Goal: Ask a question: Seek information or help from site administrators or community

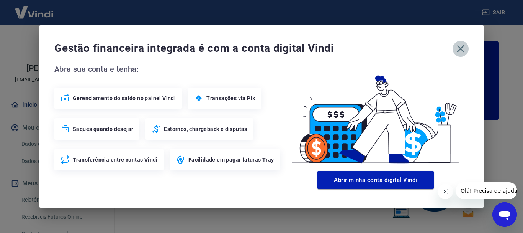
click at [460, 44] on icon "button" at bounding box center [461, 49] width 12 height 12
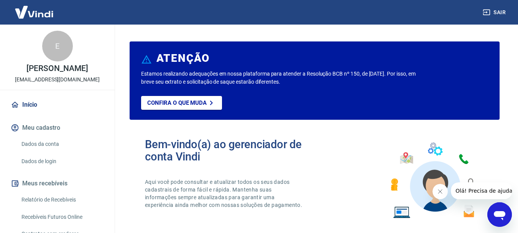
click at [52, 146] on link "Dados da conta" at bounding box center [61, 144] width 87 height 16
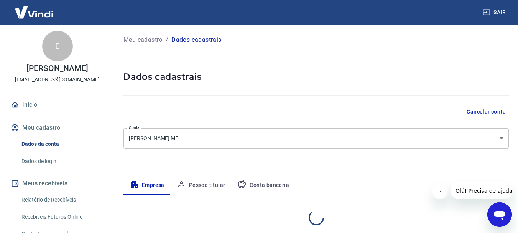
select select "SC"
select select "business"
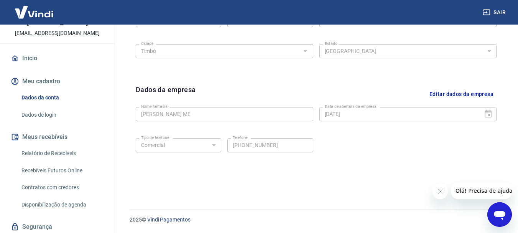
scroll to position [72, 0]
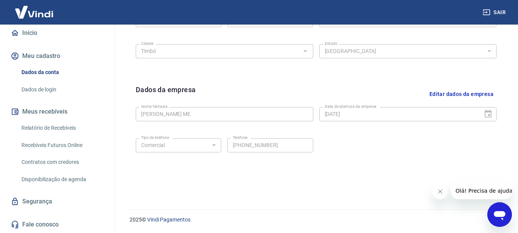
click at [506, 204] on div "Abrir janela de mensagens" at bounding box center [499, 214] width 23 height 23
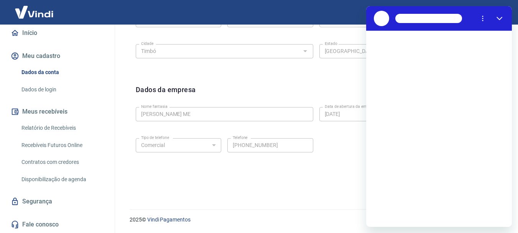
scroll to position [0, 0]
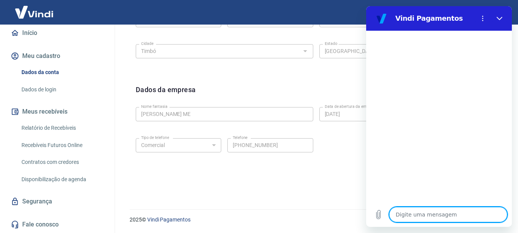
type textarea "b"
type textarea "x"
type textarea "bo"
type textarea "x"
type textarea "bom"
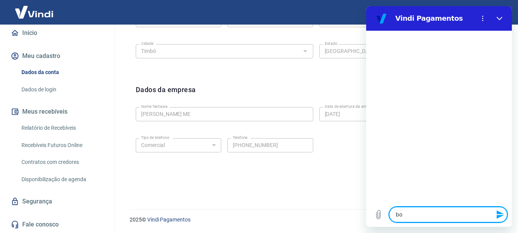
type textarea "x"
type textarea "bom"
type textarea "x"
type textarea "bom d"
type textarea "x"
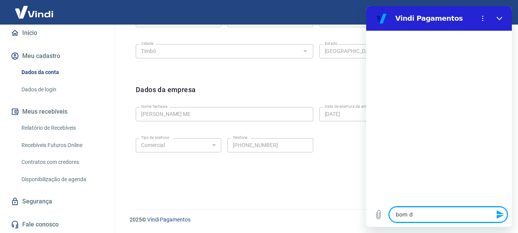
type textarea "bom di"
type textarea "x"
type textarea "bom dia"
type textarea "x"
type textarea "bom dia"
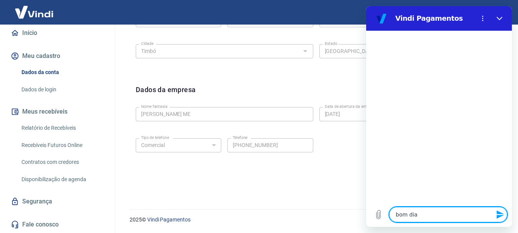
type textarea "x"
type textarea "g"
type textarea "x"
type textarea "go"
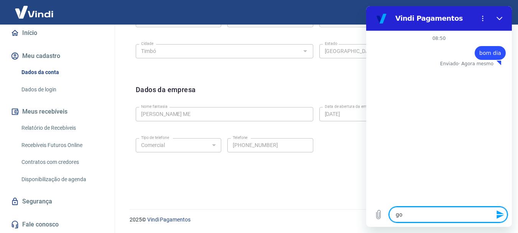
type textarea "x"
type textarea "gos"
type textarea "x"
type textarea "gost"
type textarea "x"
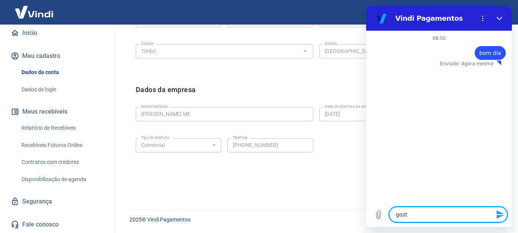
type textarea "gostr"
type textarea "x"
type textarea "gostra"
type textarea "x"
type textarea "gostrai"
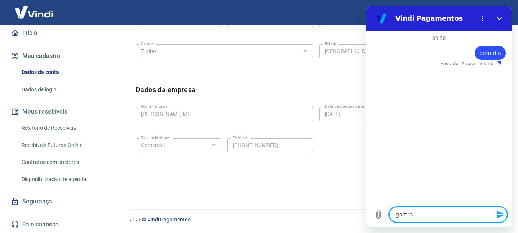
type textarea "x"
type textarea "gostraia"
type textarea "x"
type textarea "gostraia"
type textarea "x"
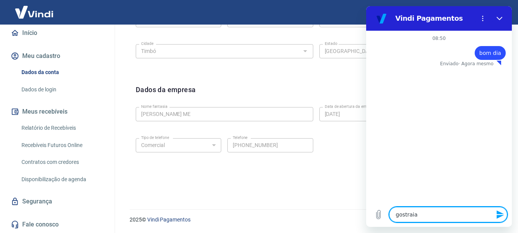
type textarea "gostraia"
type textarea "x"
type textarea "gostrai"
type textarea "x"
type textarea "gostra"
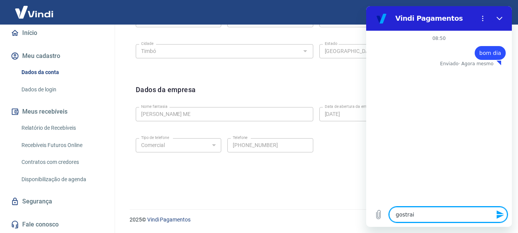
type textarea "x"
type textarea "gostr"
type textarea "x"
type textarea "gost"
type textarea "x"
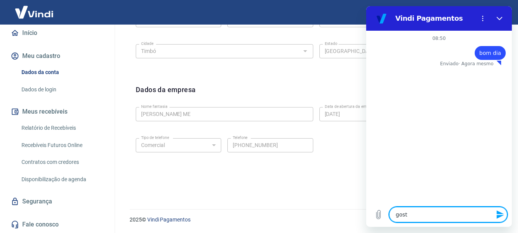
type textarea "gos"
type textarea "x"
type textarea "go"
type textarea "x"
type textarea "g"
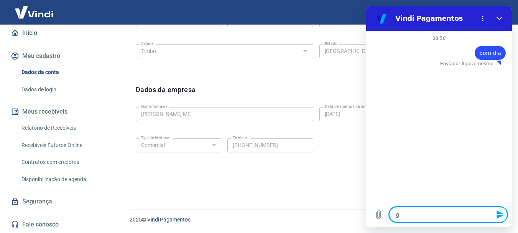
type textarea "x"
type textarea "G"
type textarea "x"
type textarea "Go"
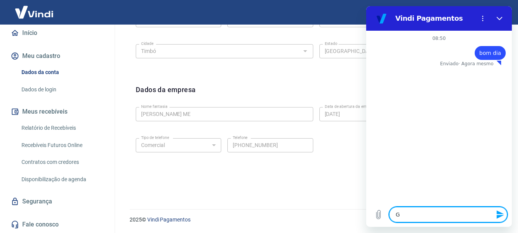
type textarea "x"
type textarea "Gos"
type textarea "x"
type textarea "Gost"
type textarea "x"
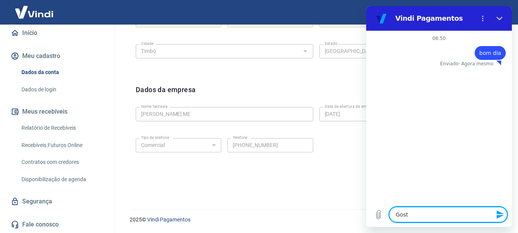
type textarea "Gosta"
type textarea "x"
type textarea "Gostar"
type textarea "x"
type textarea "Gostari"
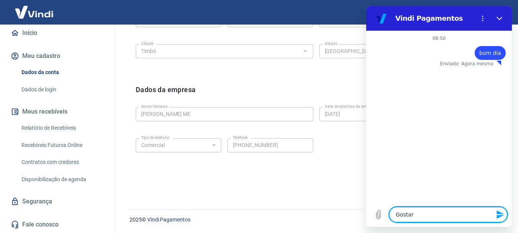
type textarea "x"
type textarea "Gostaria"
type textarea "x"
type textarea "Gostaria"
type textarea "x"
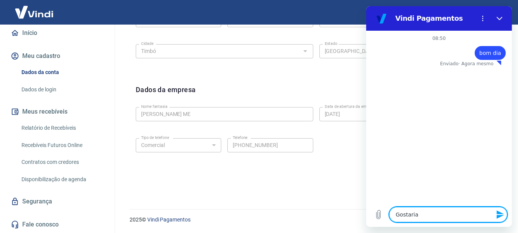
type textarea "Gostaria d"
type textarea "x"
type textarea "Gostaria de"
type textarea "x"
type textarea "Gostaria de"
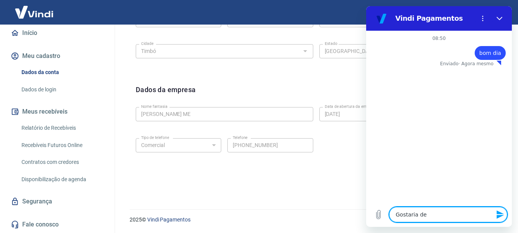
type textarea "x"
type textarea "Gostaria de c"
type textarea "x"
type textarea "Gostaria de ca"
type textarea "x"
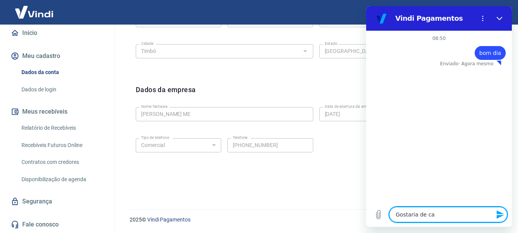
type textarea "Gostaria de can"
type textarea "x"
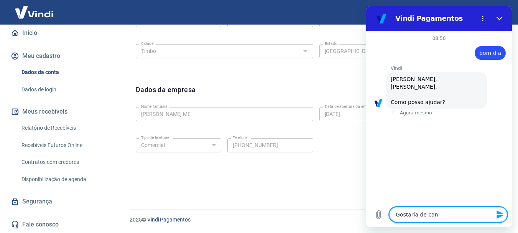
type textarea "Gostaria de canc"
type textarea "x"
type textarea "Gostaria de cance"
type textarea "x"
type textarea "Gostaria de cancel"
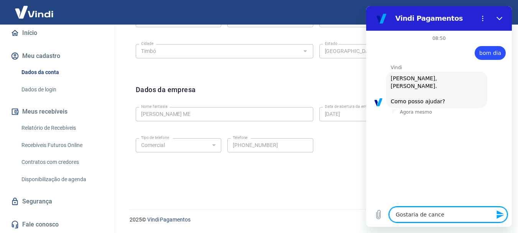
type textarea "x"
type textarea "Gostaria de cancela"
type textarea "x"
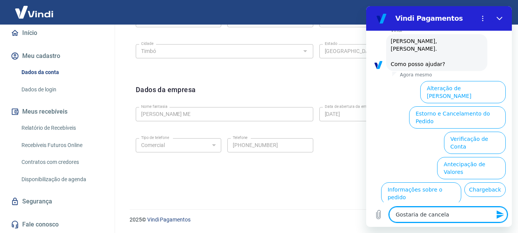
scroll to position [66, 0]
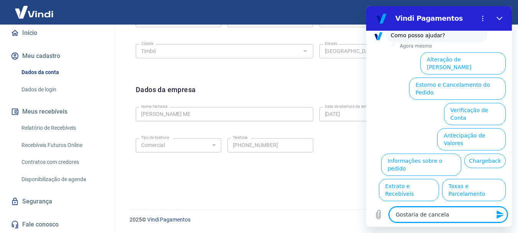
type textarea "Gostaria de cancelar"
type textarea "x"
type textarea "Gostaria de cancelar"
type textarea "x"
type textarea "Gostaria de cancelar"
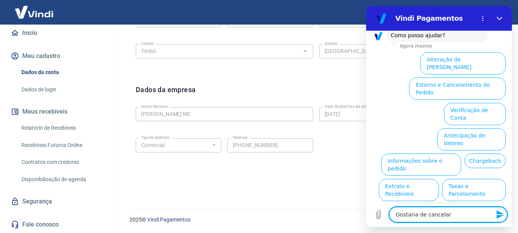
type textarea "x"
type textarea "Gostaria de cancelar m"
type textarea "x"
type textarea "Gostaria de cancelar mi"
type textarea "x"
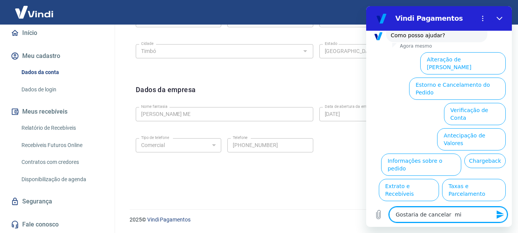
type textarea "Gostaria de cancelar min"
type textarea "x"
type textarea "Gostaria de cancelar minh"
type textarea "x"
type textarea "Gostaria de cancelar minha"
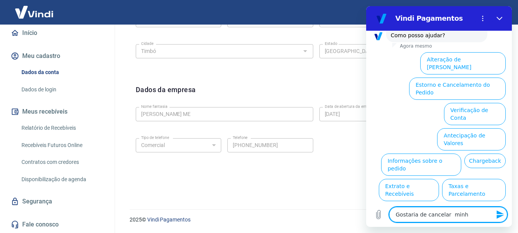
type textarea "x"
type textarea "Gostaria de cancelar minha"
type textarea "x"
type textarea "Gostaria de cancelar minha c"
type textarea "x"
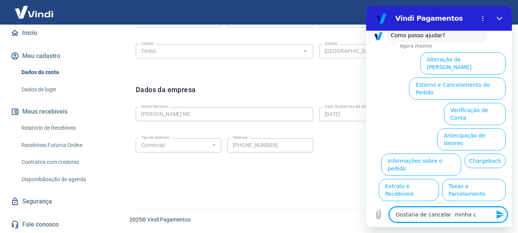
type textarea "Gostaria de cancelar minha co"
type textarea "x"
type textarea "Gostaria de cancelar minha con"
type textarea "x"
type textarea "Gostaria de cancelar minha cont"
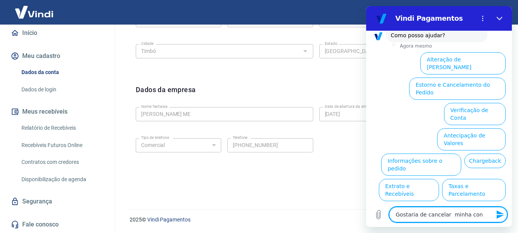
type textarea "x"
type textarea "Gostaria de cancelar minha conta"
type textarea "x"
type textarea "Gostaria de cancelar minha conta"
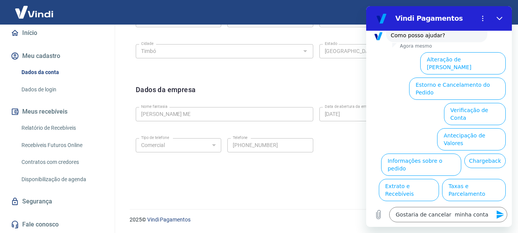
click at [496, 215] on icon "Enviar mensagem" at bounding box center [499, 214] width 9 height 9
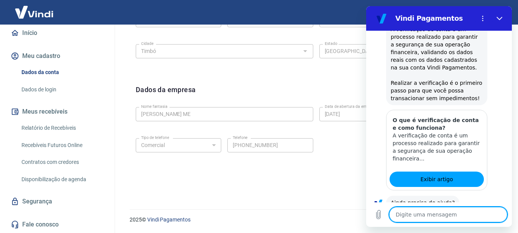
scroll to position [142, 0]
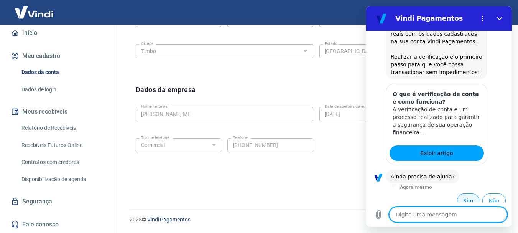
click at [459, 193] on button "Sim" at bounding box center [468, 200] width 22 height 15
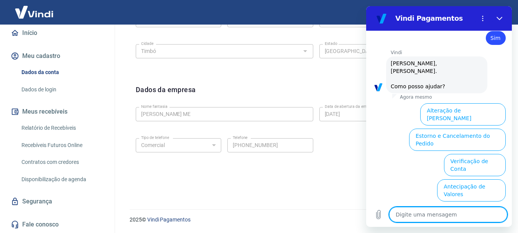
scroll to position [342, 0]
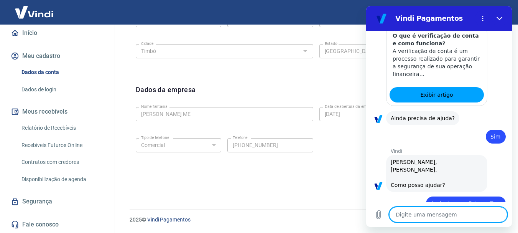
scroll to position [202, 0]
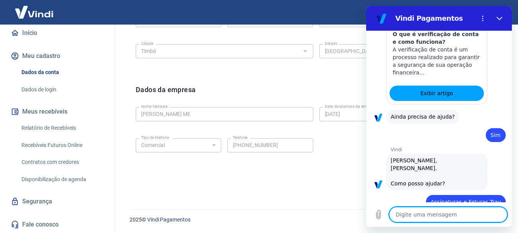
type textarea "x"
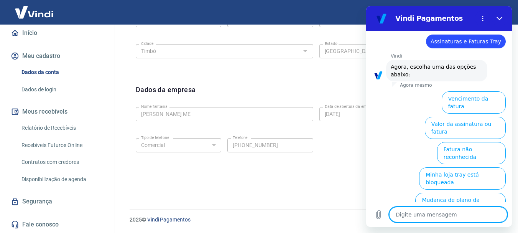
scroll to position [393, 0]
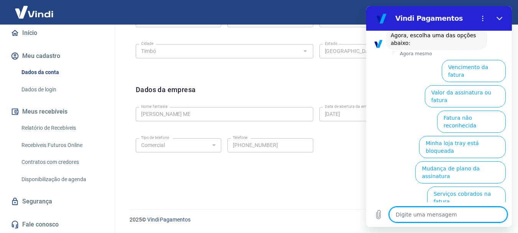
type textarea "c"
type textarea "x"
type textarea "ca"
type textarea "x"
type textarea "can"
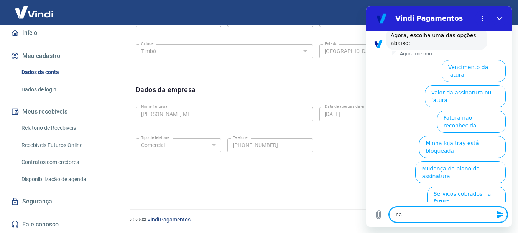
type textarea "x"
type textarea "cane"
type textarea "x"
type textarea "can"
type textarea "x"
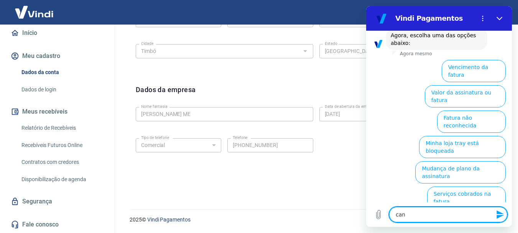
type textarea "canc"
type textarea "x"
type textarea "cance"
type textarea "x"
type textarea "cancel"
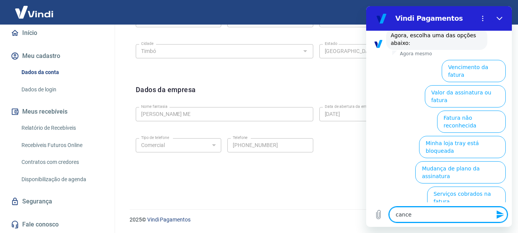
type textarea "x"
type textarea "cancela"
type textarea "x"
type textarea "cancelam"
type textarea "x"
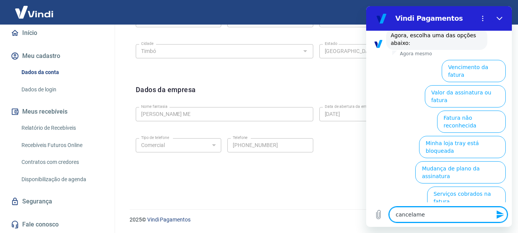
type textarea "cancelamen"
type textarea "x"
type textarea "cancelament"
type textarea "x"
type textarea "cancelamento"
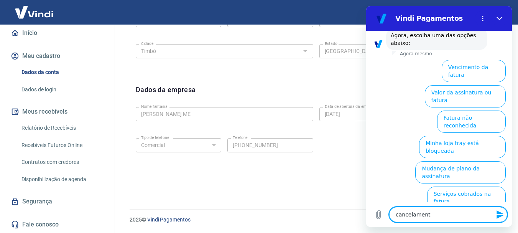
type textarea "x"
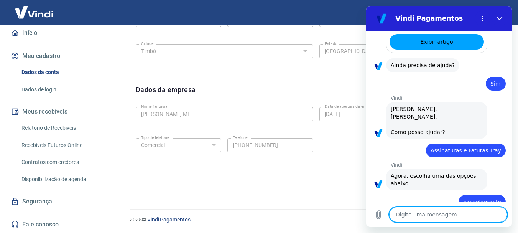
type textarea "x"
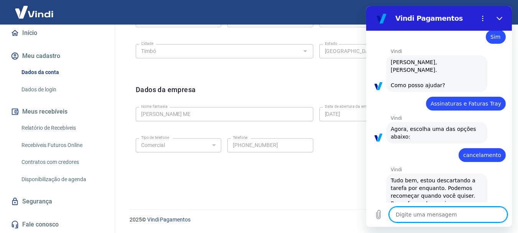
scroll to position [301, 0]
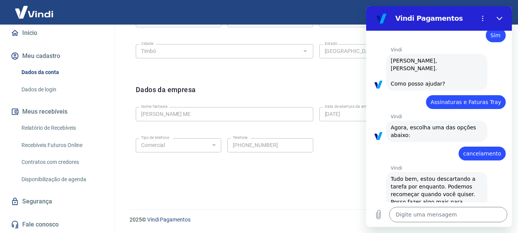
click at [44, 222] on link "Fale conosco" at bounding box center [57, 224] width 96 height 17
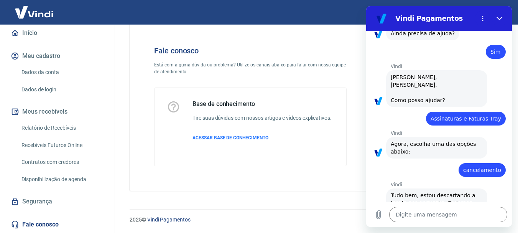
scroll to position [301, 0]
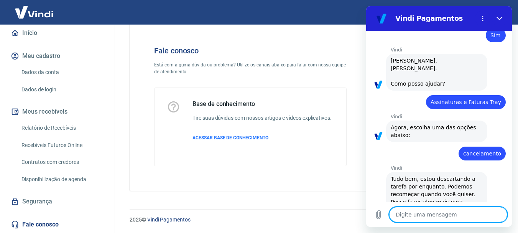
click at [425, 220] on textarea at bounding box center [448, 213] width 118 height 15
type textarea "s"
type textarea "x"
type textarea "si"
type textarea "x"
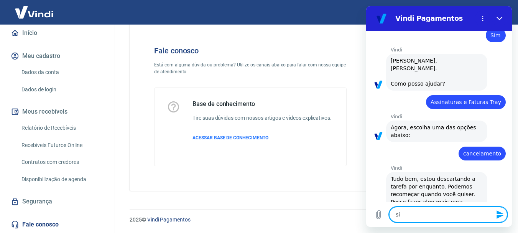
type textarea "sim"
type textarea "x"
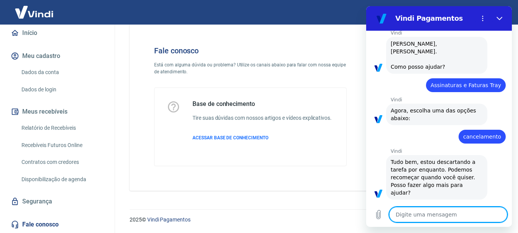
scroll to position [319, 0]
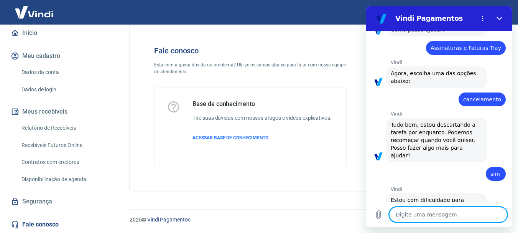
type textarea "x"
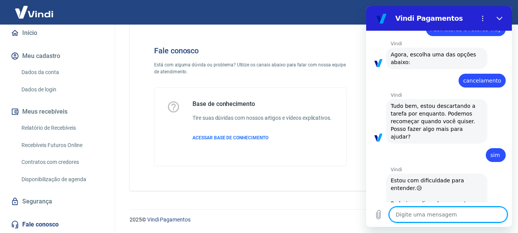
scroll to position [375, 0]
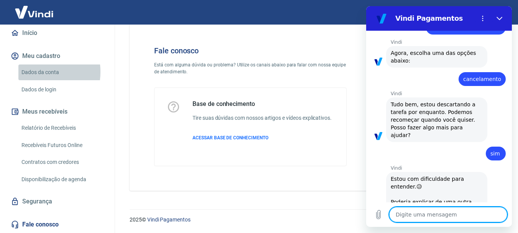
click at [31, 72] on link "Dados da conta" at bounding box center [61, 72] width 87 height 16
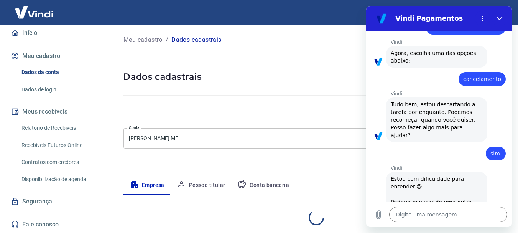
select select "SC"
select select "business"
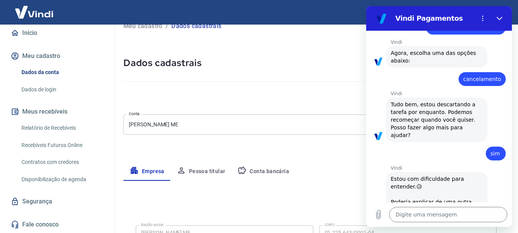
scroll to position [13, 0]
click at [259, 173] on button "Conta bancária" at bounding box center [263, 171] width 64 height 18
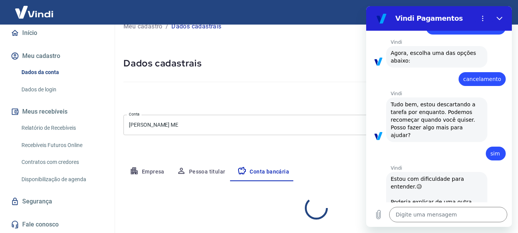
select select "1"
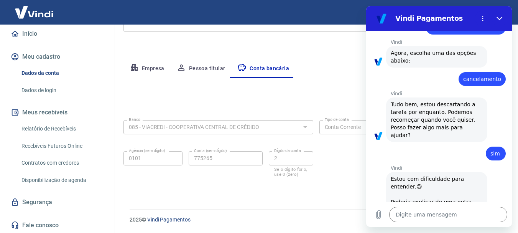
scroll to position [72, 0]
click at [45, 225] on link "Fale conosco" at bounding box center [57, 224] width 96 height 17
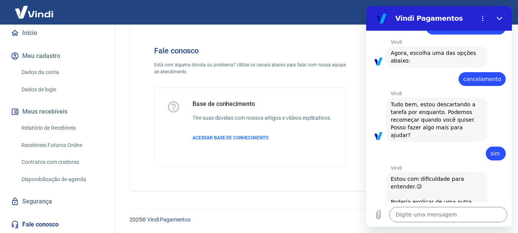
scroll to position [18, 0]
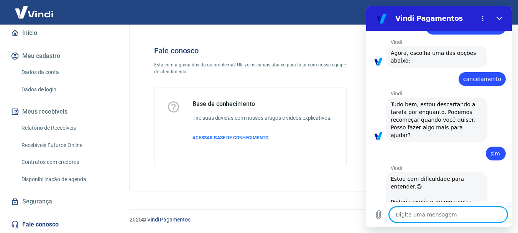
click at [416, 214] on textarea at bounding box center [448, 213] width 118 height 15
type textarea "q"
type textarea "x"
type textarea "qu"
type textarea "x"
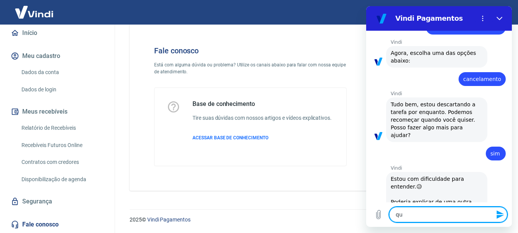
type textarea "que"
type textarea "x"
type textarea "quer"
type textarea "x"
type textarea "quero"
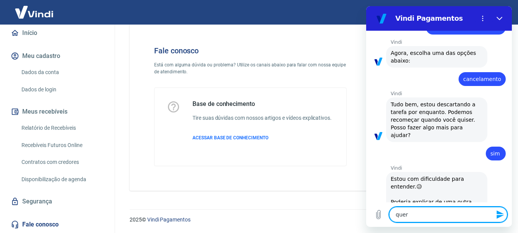
type textarea "x"
type textarea "quero"
type textarea "x"
type textarea "quero c"
type textarea "x"
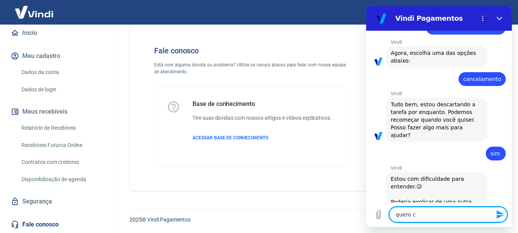
type textarea "quero ca"
type textarea "x"
type textarea "quero can"
type textarea "x"
type textarea "quero cane"
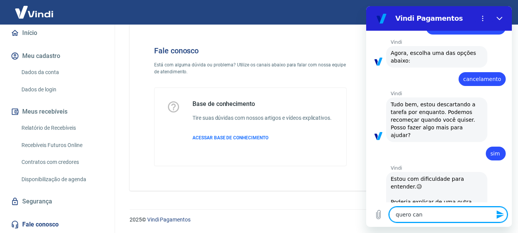
type textarea "x"
type textarea "quero canel"
type textarea "x"
type textarea "quero canela"
type textarea "x"
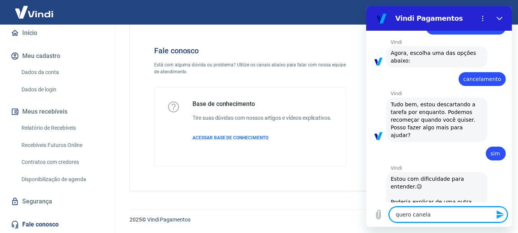
type textarea "quero canelar"
type textarea "x"
type textarea "quero canela"
type textarea "x"
type textarea "quero canel"
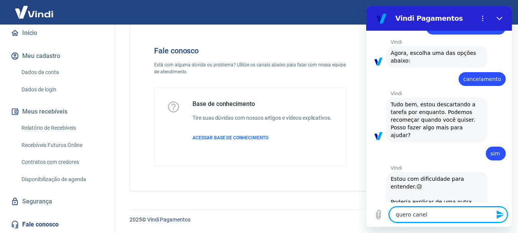
type textarea "x"
type textarea "quero cane"
type textarea "x"
type textarea "quero can"
type textarea "x"
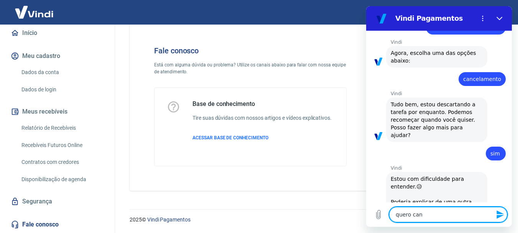
type textarea "quero canc"
type textarea "x"
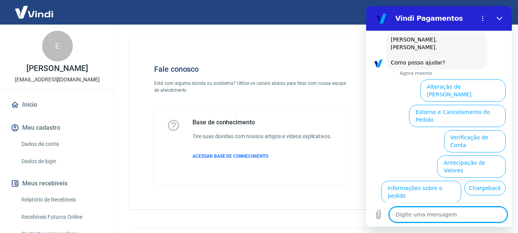
scroll to position [671, 0]
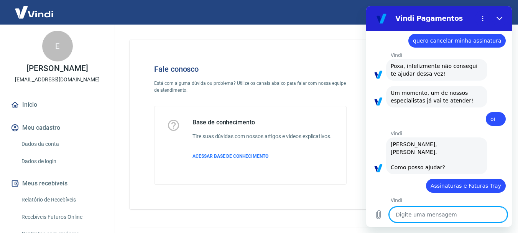
scroll to position [723, 0]
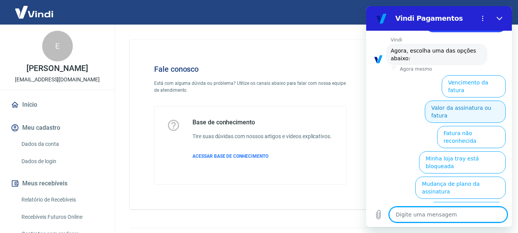
click at [468, 100] on button "Valor da assinatura ou fatura" at bounding box center [464, 111] width 81 height 22
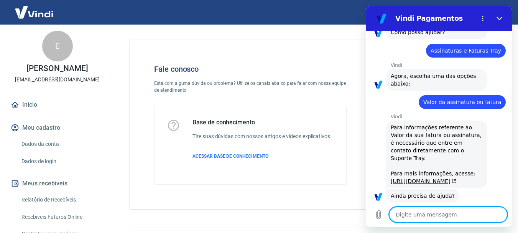
scroll to position [716, 0]
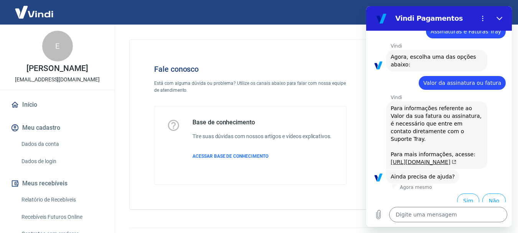
click at [439, 159] on link "[URL][DOMAIN_NAME]" at bounding box center [423, 162] width 66 height 6
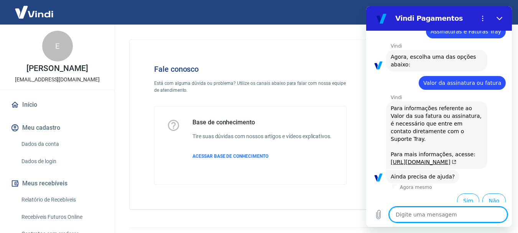
click at [417, 214] on textarea at bounding box center [448, 213] width 118 height 15
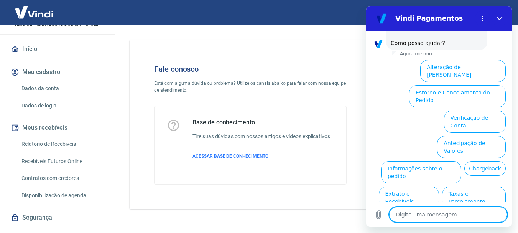
scroll to position [72, 0]
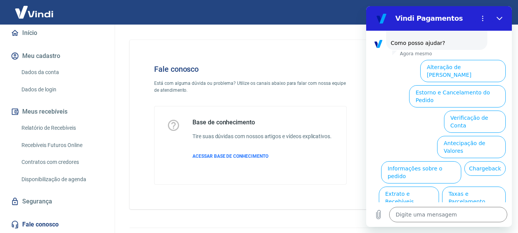
click at [36, 71] on link "Dados da conta" at bounding box center [61, 72] width 87 height 16
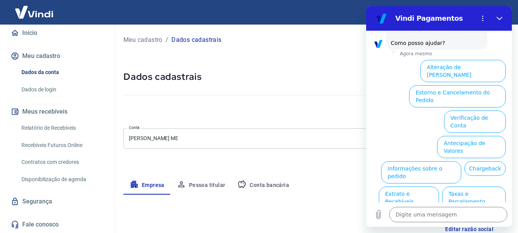
click at [191, 39] on p "Dados cadastrais" at bounding box center [196, 39] width 50 height 9
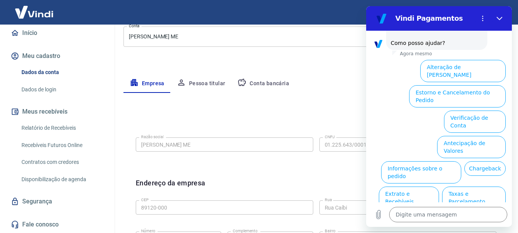
scroll to position [115, 0]
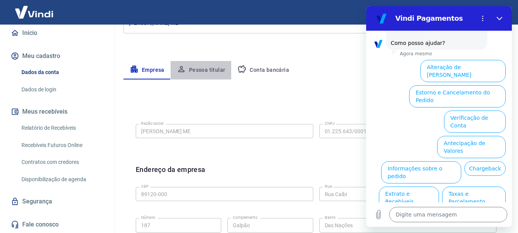
click at [211, 71] on button "Pessoa titular" at bounding box center [200, 70] width 61 height 18
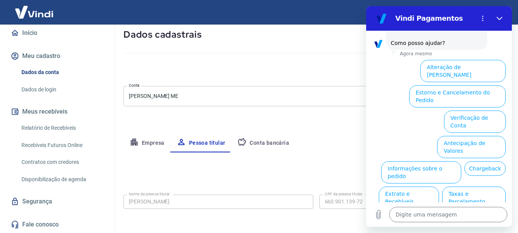
scroll to position [74, 0]
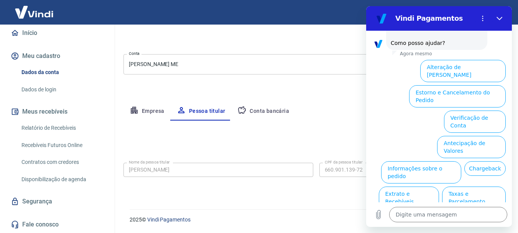
click at [262, 111] on button "Conta bancária" at bounding box center [263, 111] width 64 height 18
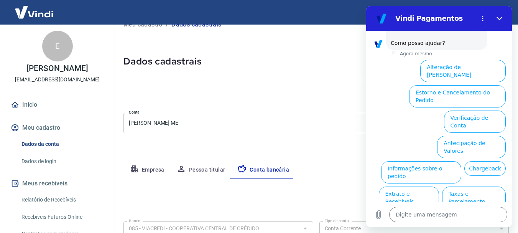
scroll to position [0, 0]
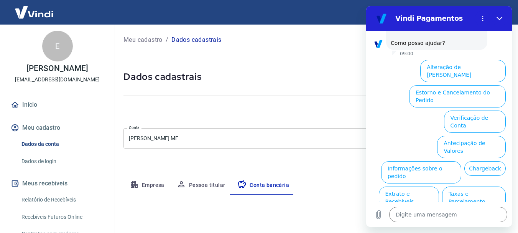
click at [334, 83] on div at bounding box center [315, 94] width 385 height 22
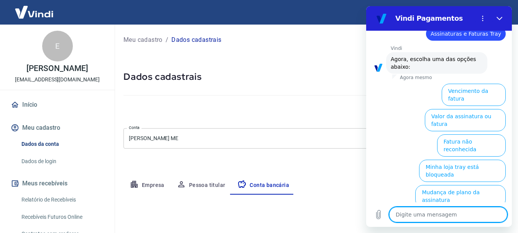
scroll to position [1191, 0]
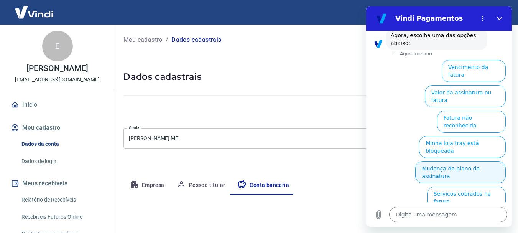
click at [463, 161] on button "Mudança de plano da assinatura" at bounding box center [460, 172] width 90 height 22
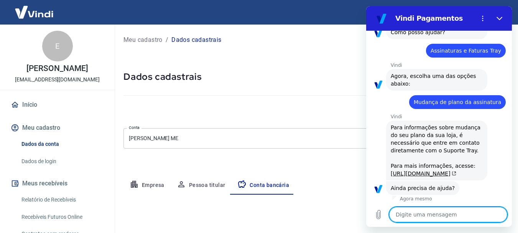
scroll to position [1185, 0]
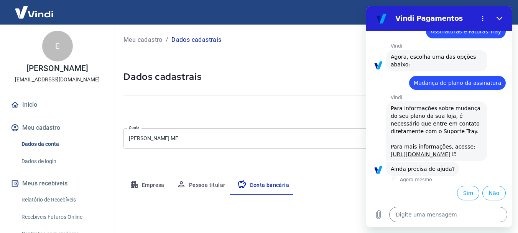
click at [425, 151] on link "[URL][DOMAIN_NAME]" at bounding box center [423, 154] width 66 height 6
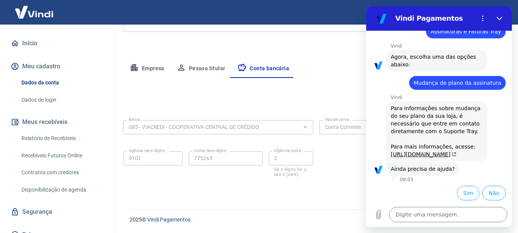
scroll to position [72, 0]
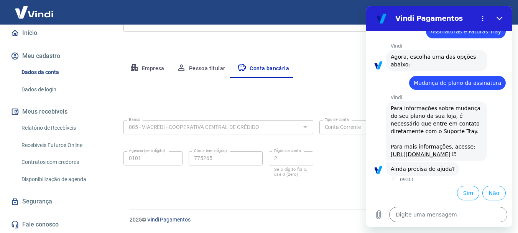
click at [356, 76] on div "Empresa Pessoa titular Conta bancária" at bounding box center [315, 68] width 385 height 18
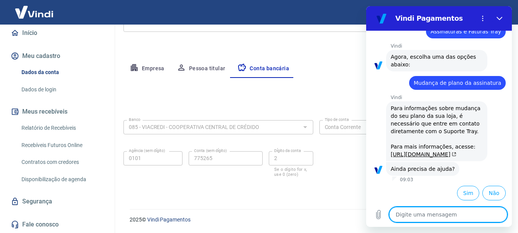
click at [417, 213] on textarea at bounding box center [448, 213] width 118 height 15
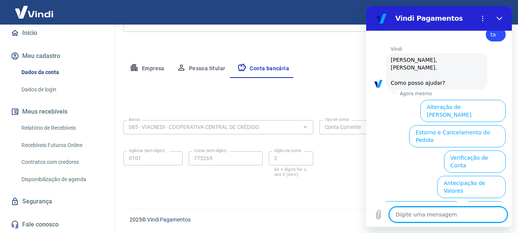
scroll to position [1525, 0]
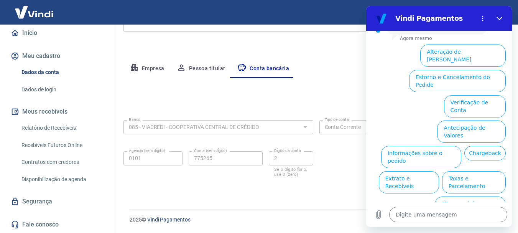
click at [457, 221] on button "Assinaturas e Faturas Tray" at bounding box center [468, 232] width 74 height 22
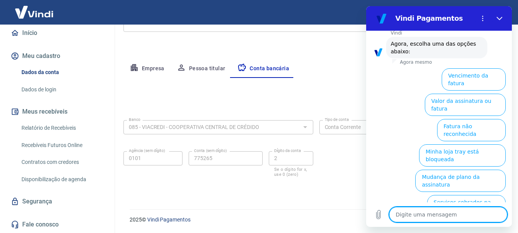
scroll to position [1576, 0]
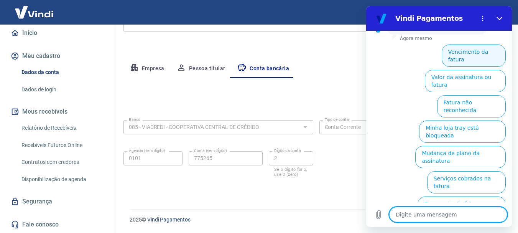
click at [452, 52] on button "Vencimento da fatura" at bounding box center [473, 55] width 64 height 22
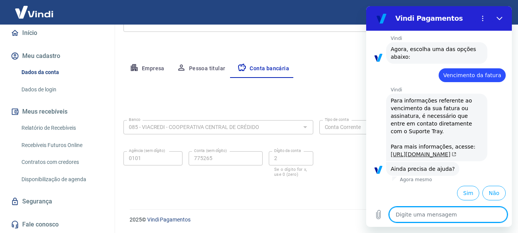
scroll to position [1578, 0]
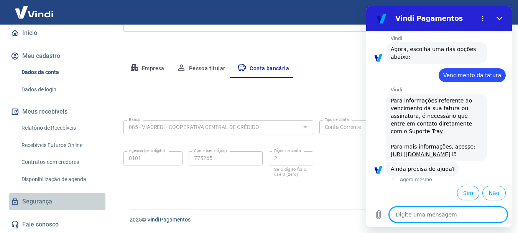
click at [88, 196] on link "Segurança" at bounding box center [57, 201] width 96 height 17
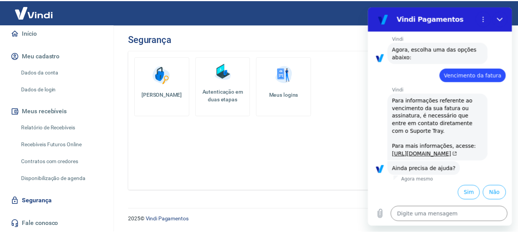
scroll to position [33, 0]
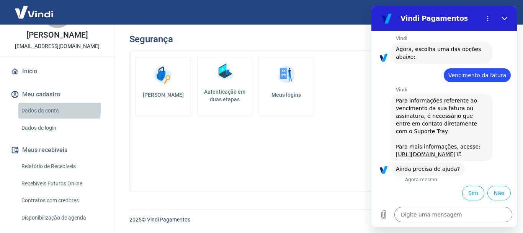
click at [41, 106] on link "Dados da conta" at bounding box center [61, 111] width 87 height 16
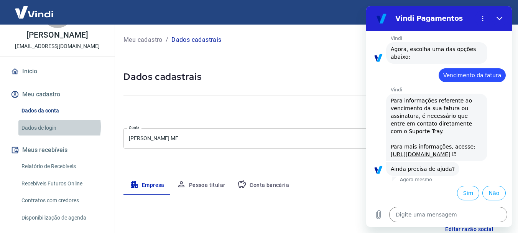
click at [46, 126] on link "Dados de login" at bounding box center [61, 128] width 87 height 16
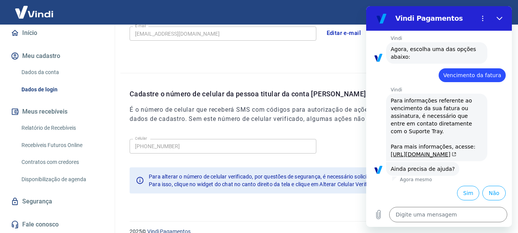
scroll to position [258, 0]
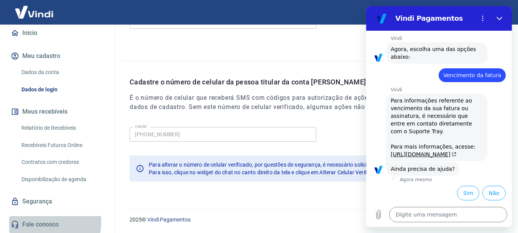
click at [41, 222] on link "Fale conosco" at bounding box center [57, 224] width 96 height 17
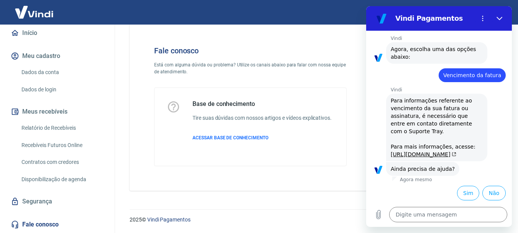
scroll to position [18, 0]
click at [213, 135] on span "ACESSAR BASE DE CONHECIMENTO" at bounding box center [230, 137] width 76 height 5
